Goal: Transaction & Acquisition: Purchase product/service

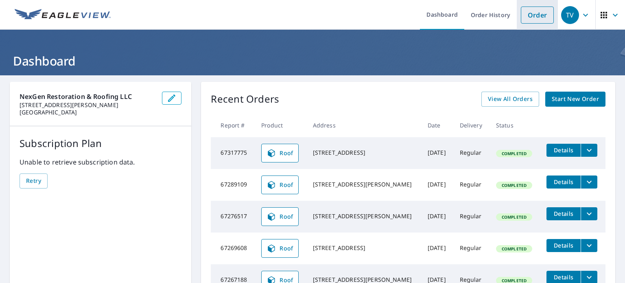
click at [526, 17] on link "Order" at bounding box center [537, 15] width 33 height 17
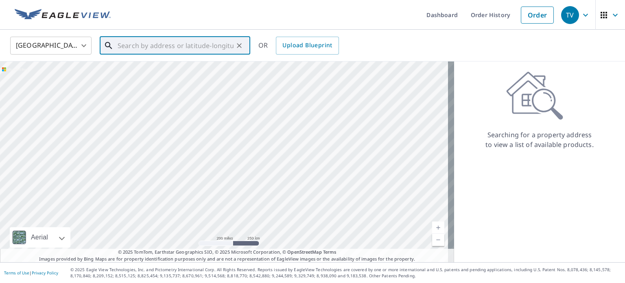
click at [155, 42] on input "text" at bounding box center [176, 45] width 116 height 23
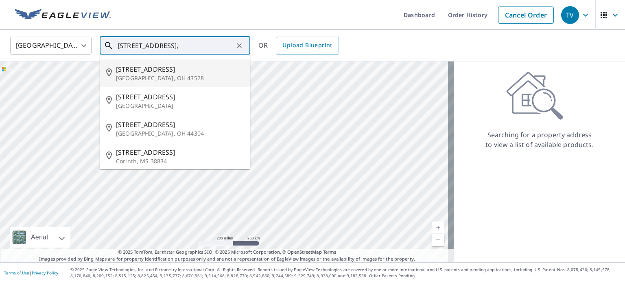
click at [152, 45] on input "[STREET_ADDRESS]," at bounding box center [176, 45] width 116 height 23
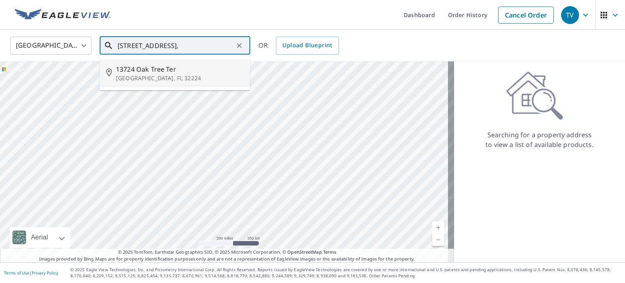
click at [146, 78] on p "[GEOGRAPHIC_DATA], FL 32224" at bounding box center [180, 78] width 128 height 8
type input "[STREET_ADDRESS]"
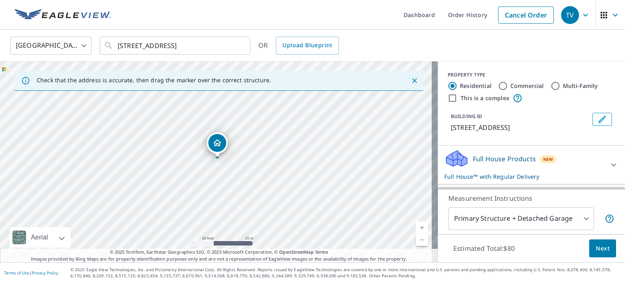
drag, startPoint x: 222, startPoint y: 144, endPoint x: 223, endPoint y: 138, distance: 6.2
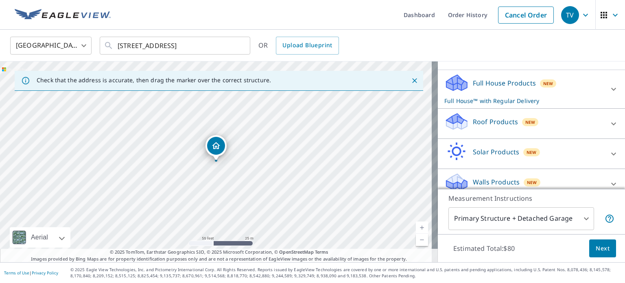
scroll to position [85, 0]
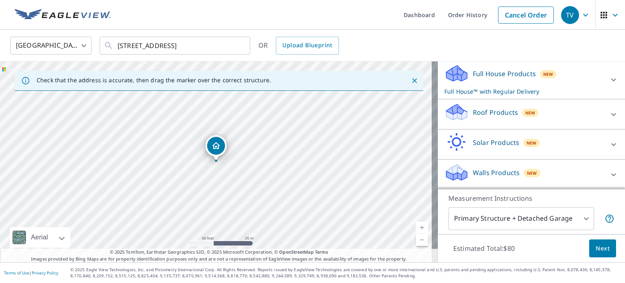
click at [482, 113] on p "Roof Products" at bounding box center [495, 112] width 45 height 10
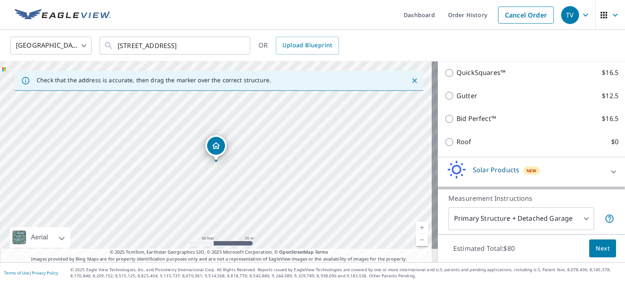
scroll to position [166, 0]
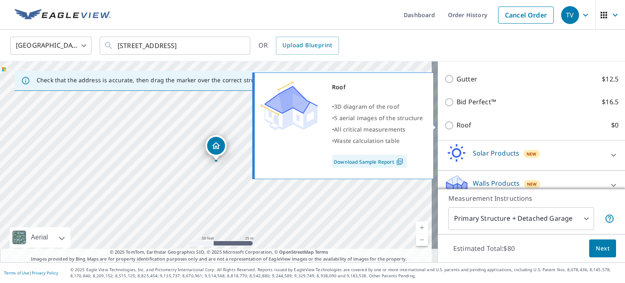
click at [445, 123] on input "Roof $0" at bounding box center [450, 125] width 12 height 10
checkbox input "true"
type input "3"
checkbox input "false"
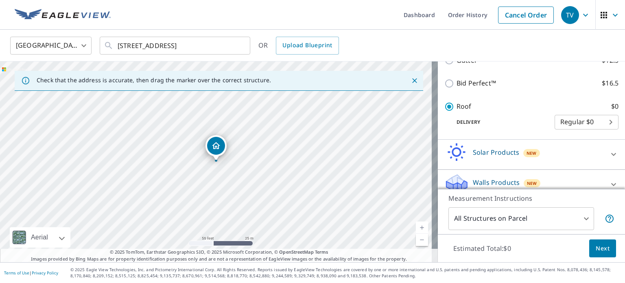
scroll to position [173, 0]
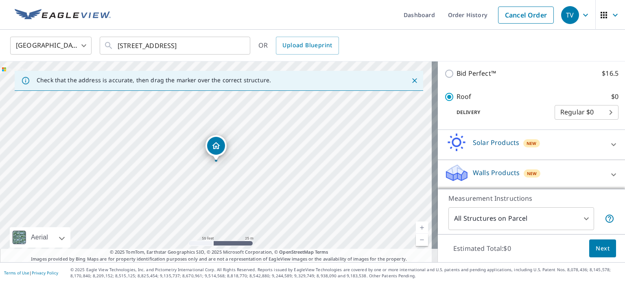
click at [589, 250] on button "Next" at bounding box center [602, 248] width 27 height 18
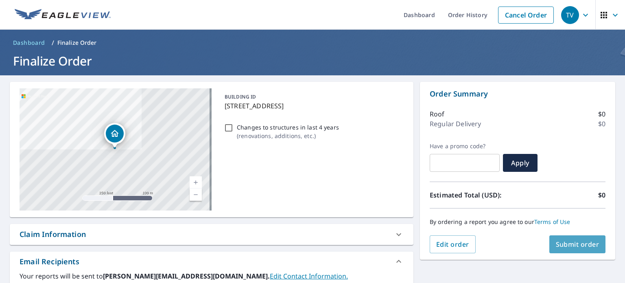
click at [568, 244] on span "Submit order" at bounding box center [578, 244] width 44 height 9
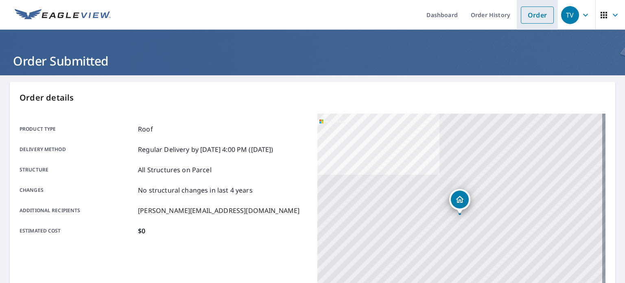
click at [522, 15] on link "Order" at bounding box center [537, 15] width 33 height 17
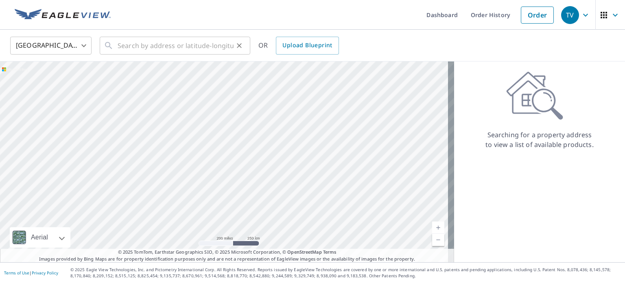
click at [116, 45] on div "​" at bounding box center [175, 46] width 151 height 18
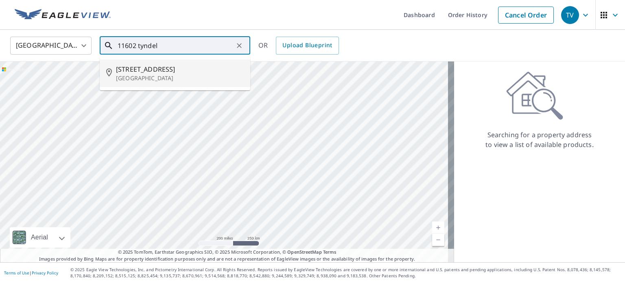
click at [157, 68] on span "[STREET_ADDRESS]" at bounding box center [180, 69] width 128 height 10
type input "[STREET_ADDRESS]"
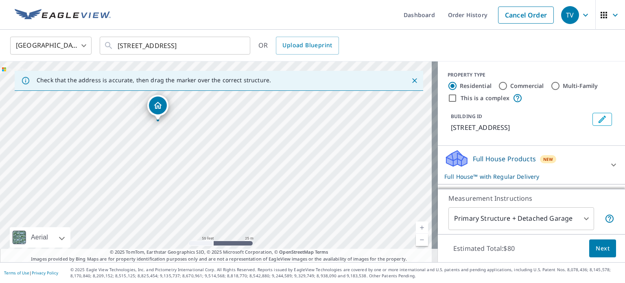
click at [175, 148] on div "[STREET_ADDRESS]" at bounding box center [219, 161] width 438 height 201
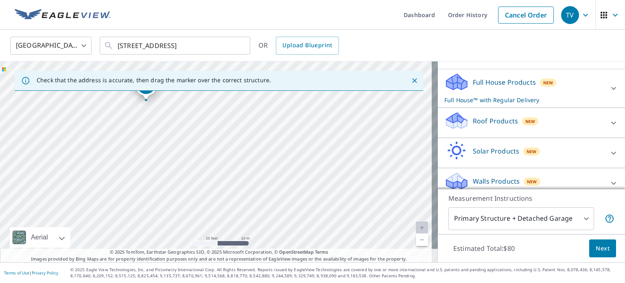
scroll to position [94, 0]
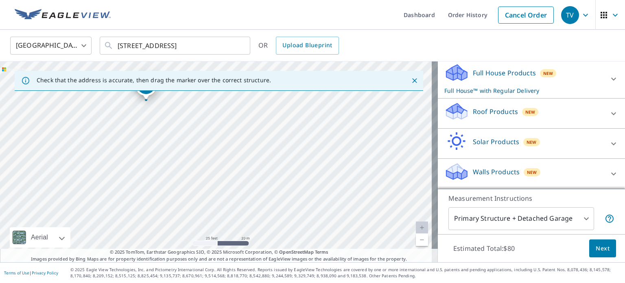
click at [482, 119] on div "Roof Products New" at bounding box center [523, 113] width 159 height 23
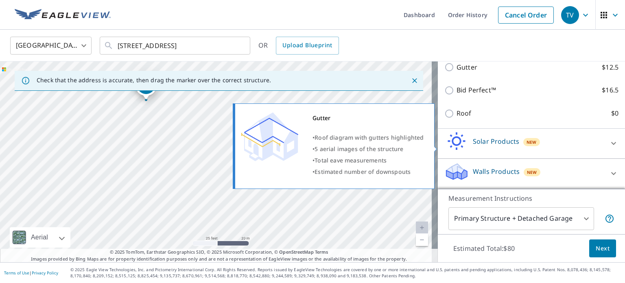
scroll to position [187, 0]
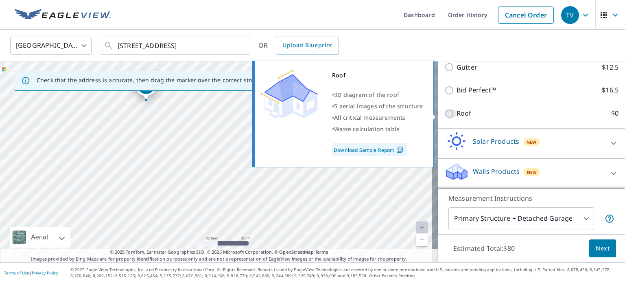
click at [444, 113] on input "Roof $0" at bounding box center [450, 114] width 12 height 10
checkbox input "true"
type input "3"
checkbox input "false"
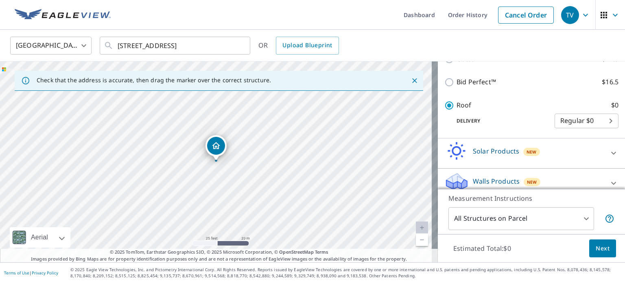
click at [596, 247] on span "Next" at bounding box center [603, 248] width 14 height 10
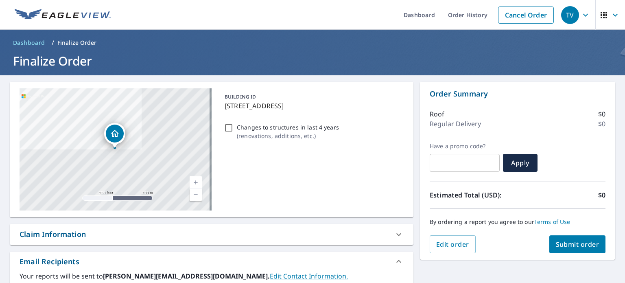
click at [568, 247] on span "Submit order" at bounding box center [578, 244] width 44 height 9
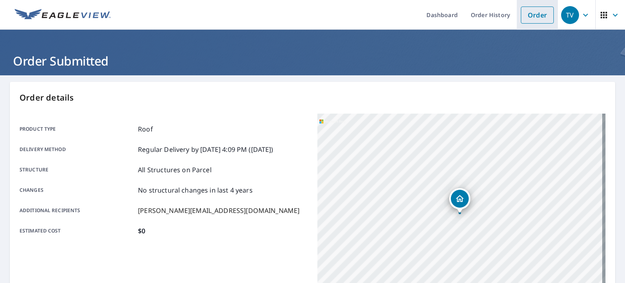
click at [534, 17] on link "Order" at bounding box center [537, 15] width 33 height 17
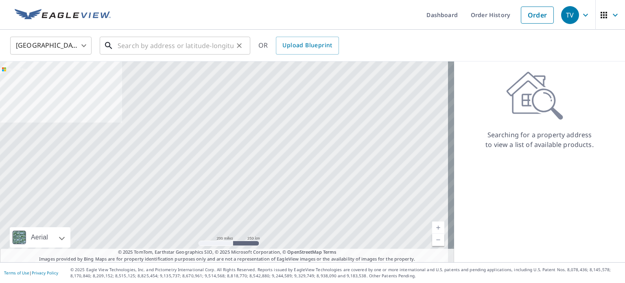
click at [176, 45] on input "text" at bounding box center [176, 45] width 116 height 23
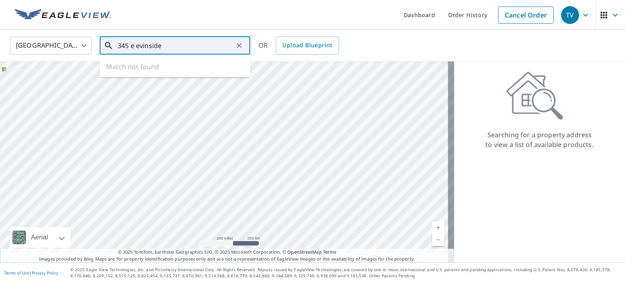
click at [153, 45] on input "345 e evinside" at bounding box center [176, 45] width 116 height 23
click at [146, 45] on input "345 e evintide" at bounding box center [176, 45] width 116 height 23
click at [138, 45] on input "345 e eventide" at bounding box center [176, 45] width 116 height 23
click at [137, 45] on input "345 e eventide" at bounding box center [176, 45] width 116 height 23
click at [210, 42] on input "345 eventide" at bounding box center [176, 45] width 116 height 23
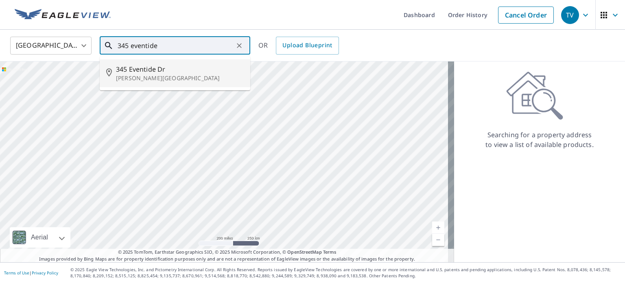
click at [168, 74] on p "[PERSON_NAME][GEOGRAPHIC_DATA]" at bounding box center [180, 78] width 128 height 8
type input "[STREET_ADDRESS][PERSON_NAME]"
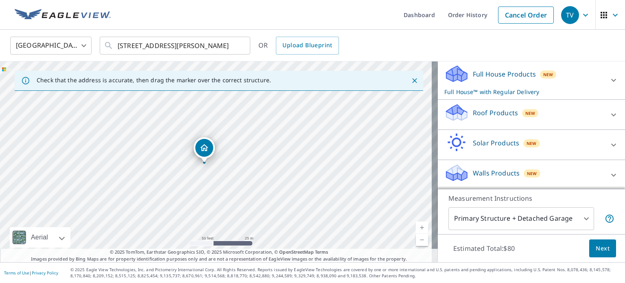
scroll to position [85, 0]
click at [482, 111] on p "Roof Products" at bounding box center [495, 112] width 45 height 10
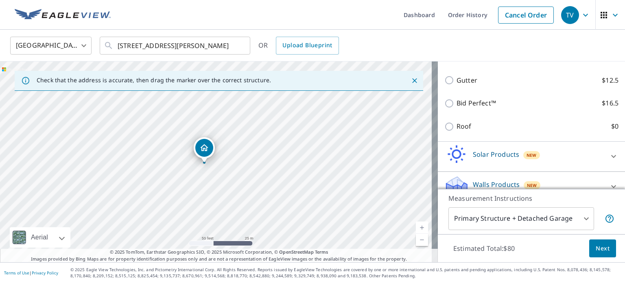
scroll to position [166, 0]
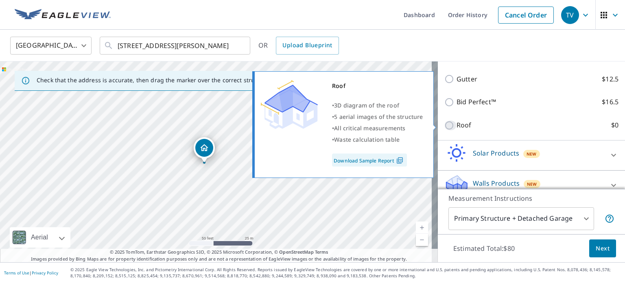
click at [444, 121] on input "Roof $0" at bounding box center [450, 125] width 12 height 10
checkbox input "true"
type input "3"
checkbox input "false"
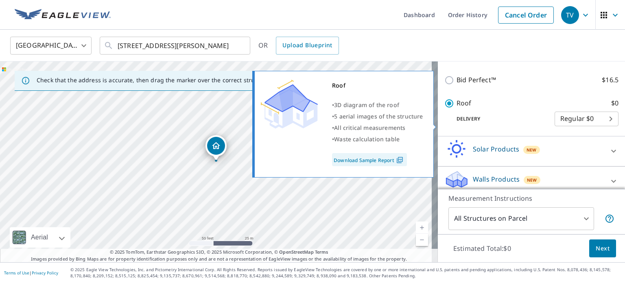
scroll to position [145, 0]
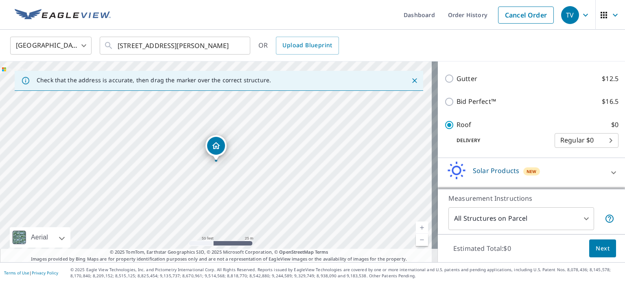
click at [597, 251] on span "Next" at bounding box center [603, 248] width 14 height 10
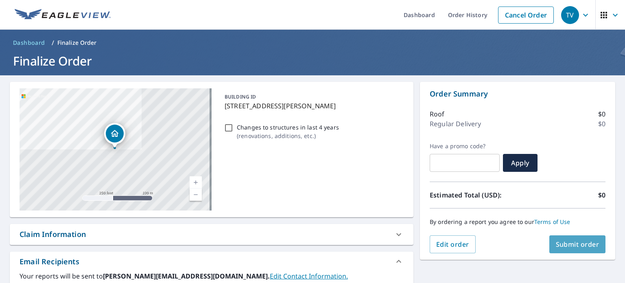
click at [572, 247] on span "Submit order" at bounding box center [578, 244] width 44 height 9
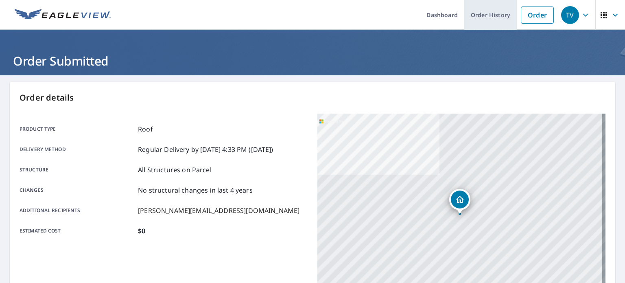
click at [487, 17] on link "Order History" at bounding box center [490, 15] width 52 height 30
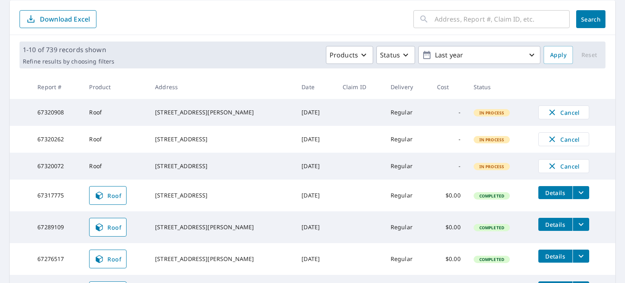
scroll to position [122, 0]
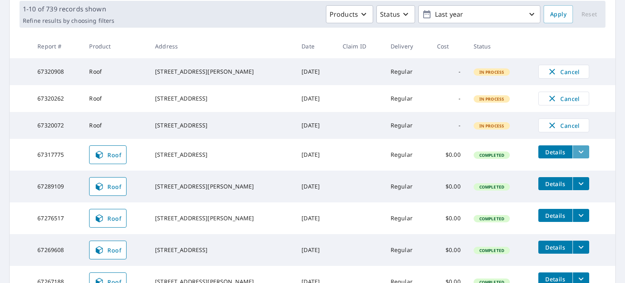
click at [578, 157] on icon "filesDropdownBtn-67317775" at bounding box center [581, 152] width 10 height 10
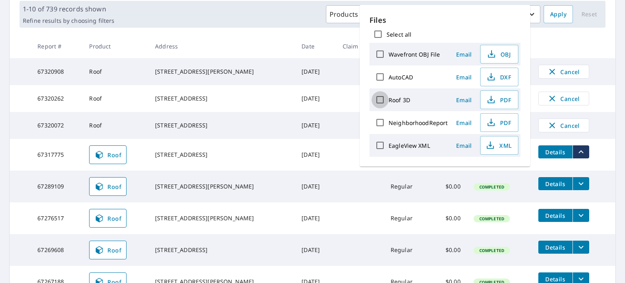
click at [381, 97] on input "Roof 3D" at bounding box center [379, 99] width 17 height 17
checkbox input "true"
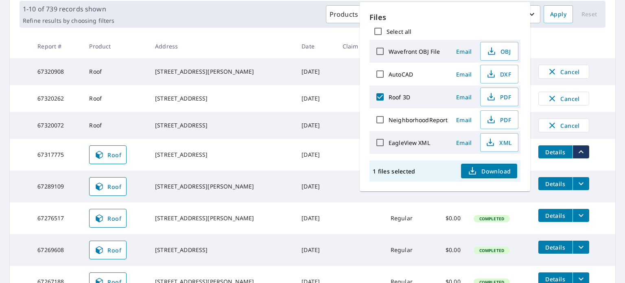
click at [487, 170] on span "Download" at bounding box center [488, 171] width 43 height 10
